Goal: Find contact information: Obtain details needed to contact an individual or organization

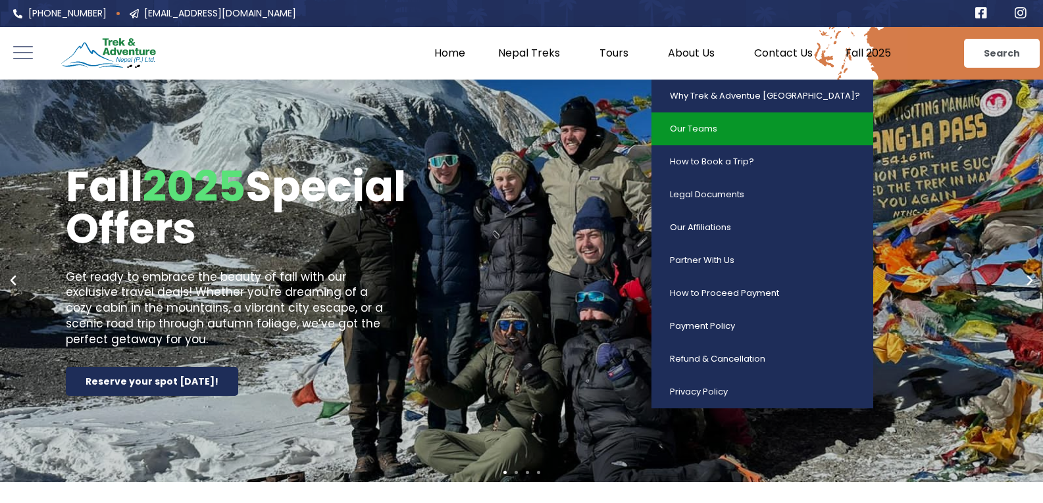
click at [685, 131] on link "Our Teams" at bounding box center [762, 128] width 222 height 33
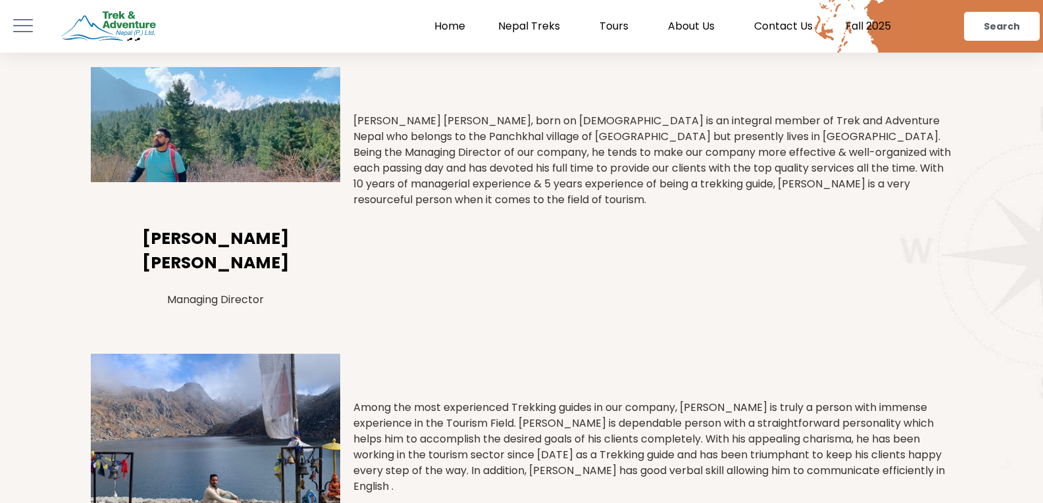
scroll to position [263, 0]
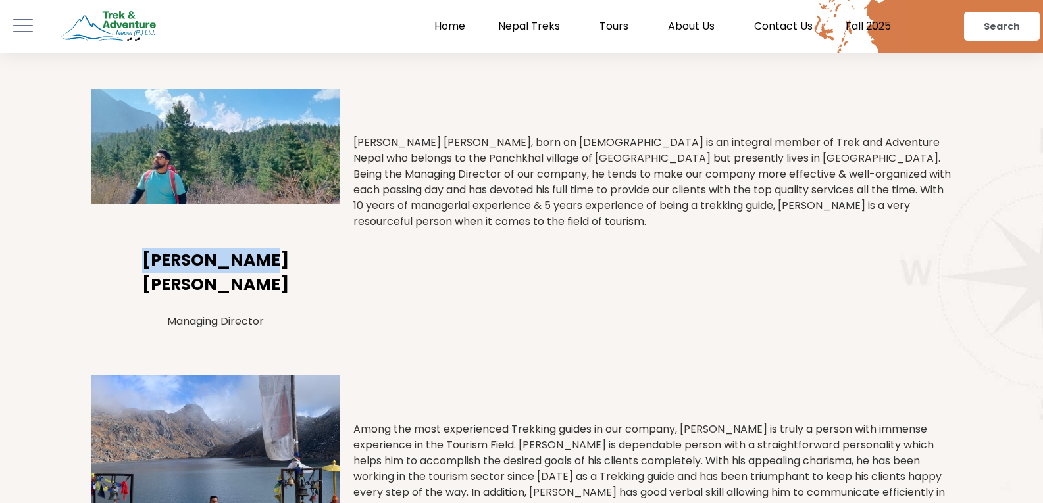
drag, startPoint x: 253, startPoint y: 260, endPoint x: 144, endPoint y: 249, distance: 109.7
click at [144, 249] on h3 "[PERSON_NAME] [PERSON_NAME]" at bounding box center [215, 272] width 249 height 49
copy h3 "[PERSON_NAME]"
click at [799, 25] on link "Contact Us" at bounding box center [782, 26] width 91 height 13
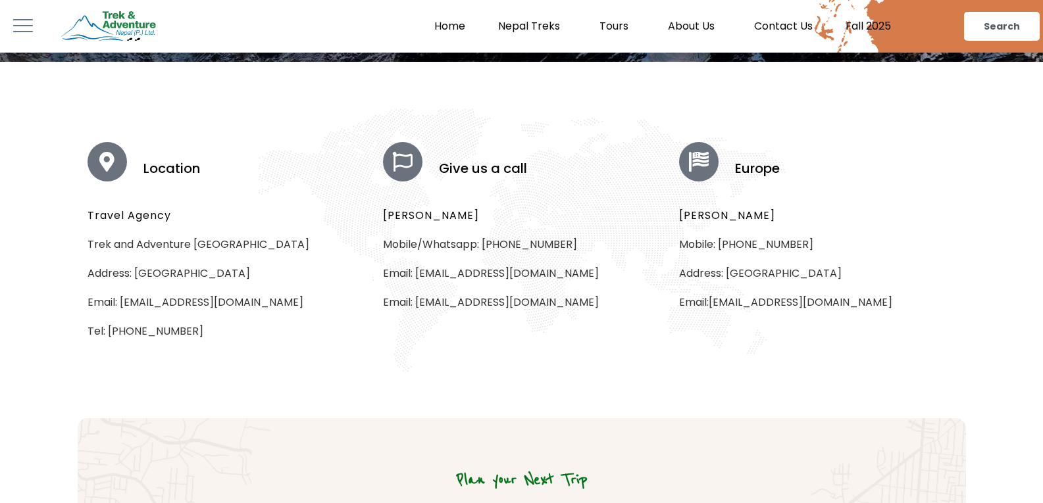
scroll to position [395, 0]
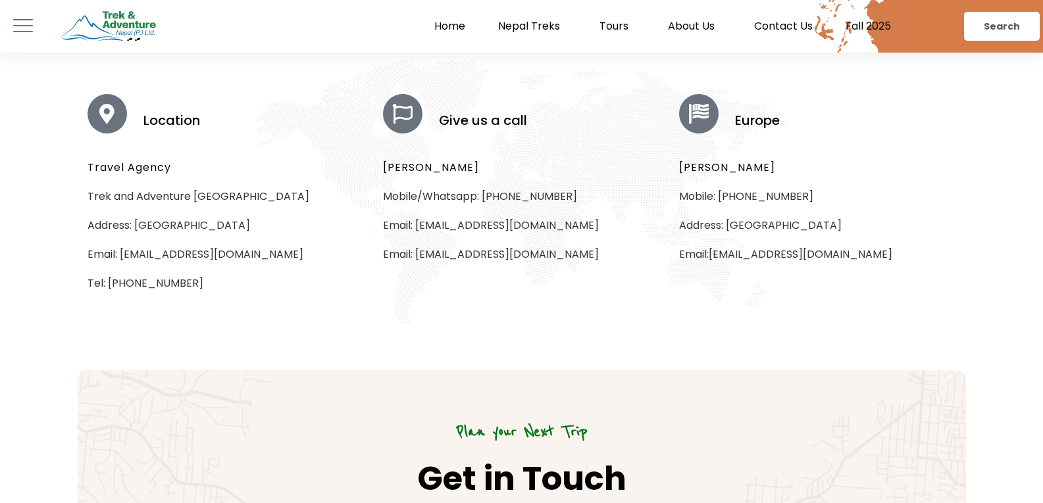
drag, startPoint x: 614, startPoint y: 224, endPoint x: 417, endPoint y: 229, distance: 197.4
click at [417, 229] on p "Email: trekandadventurennepal@gmail.com" at bounding box center [521, 226] width 276 height 16
copy p "trekandadventurennepal@gmail.com"
click at [532, 163] on h5 "[PERSON_NAME]" at bounding box center [521, 168] width 276 height 16
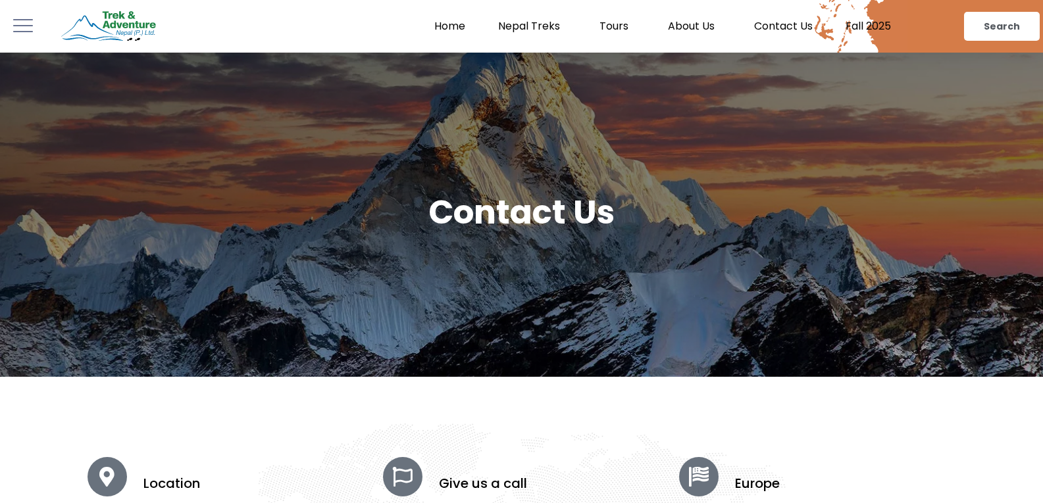
scroll to position [0, 0]
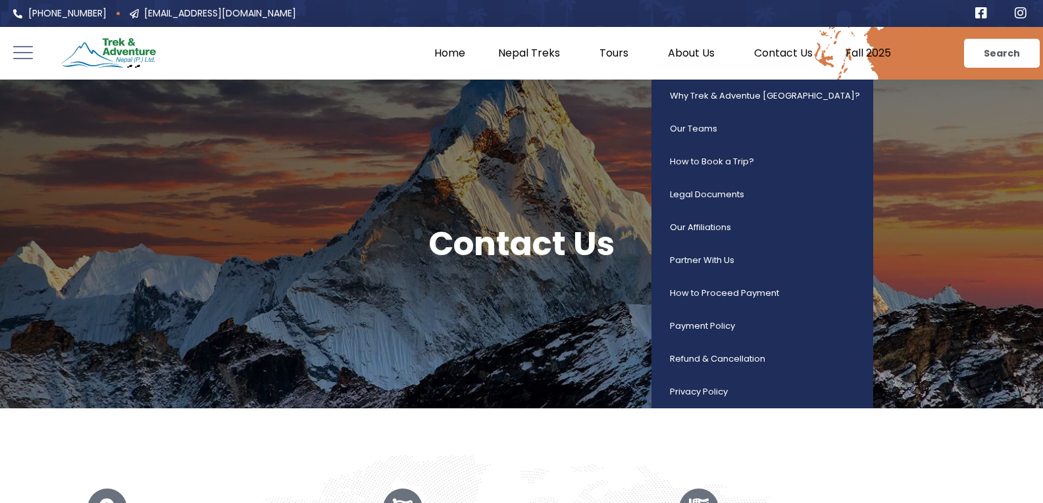
click at [693, 55] on link "About Us" at bounding box center [694, 53] width 86 height 13
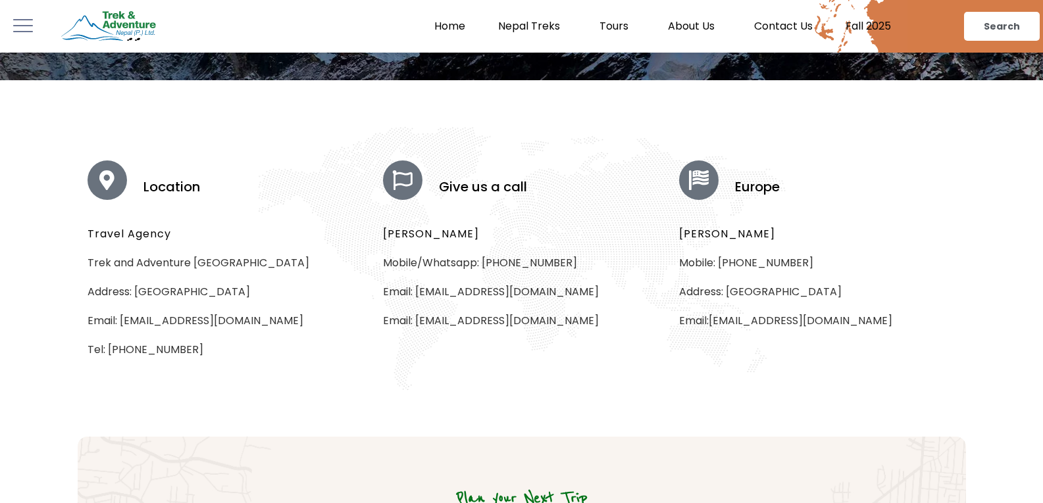
scroll to position [329, 0]
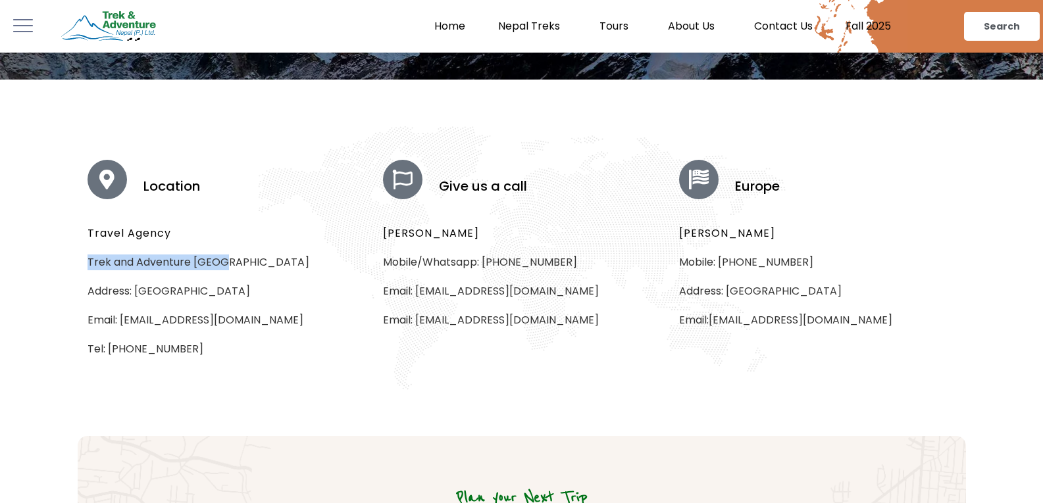
drag, startPoint x: 233, startPoint y: 260, endPoint x: 83, endPoint y: 257, distance: 150.0
click at [83, 257] on div "Location Travel Agency Trek and Adventure Nepal Address: Wak bajra Marg, Thamel…" at bounding box center [226, 258] width 296 height 199
copy p "Trek and Adventure Nepal"
